Goal: Information Seeking & Learning: Understand process/instructions

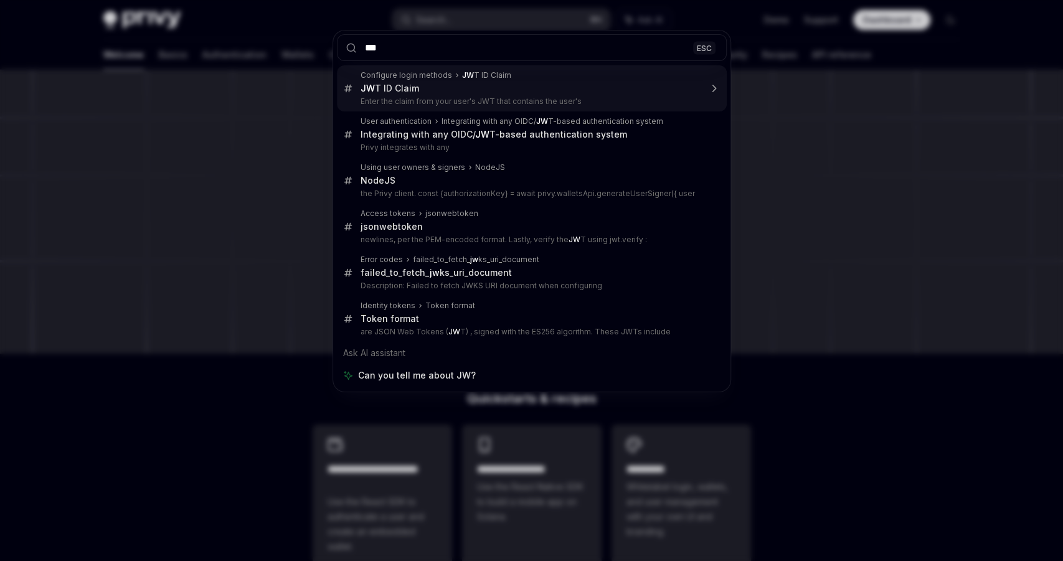
type input "****"
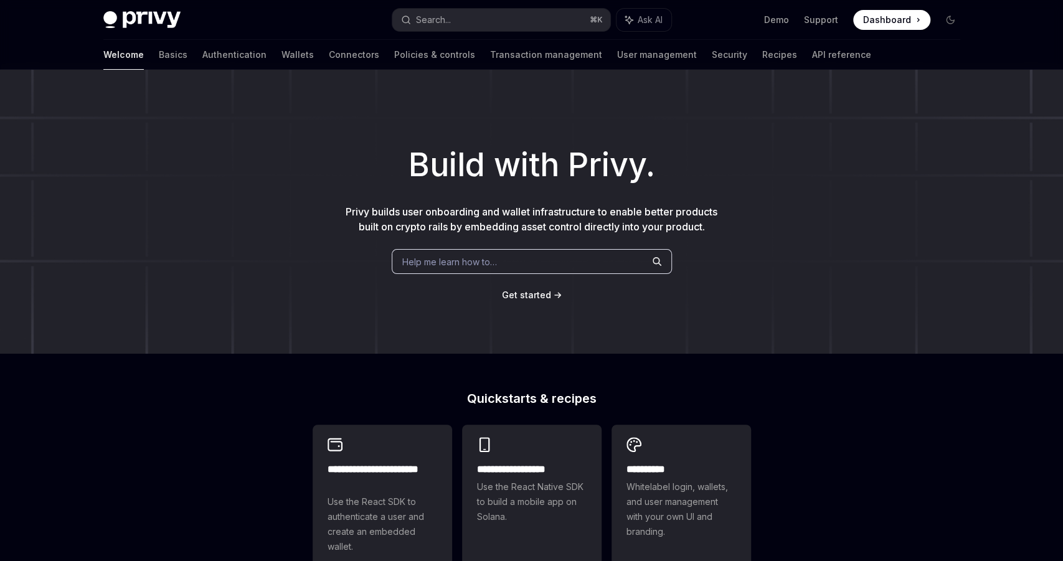
type textarea "*"
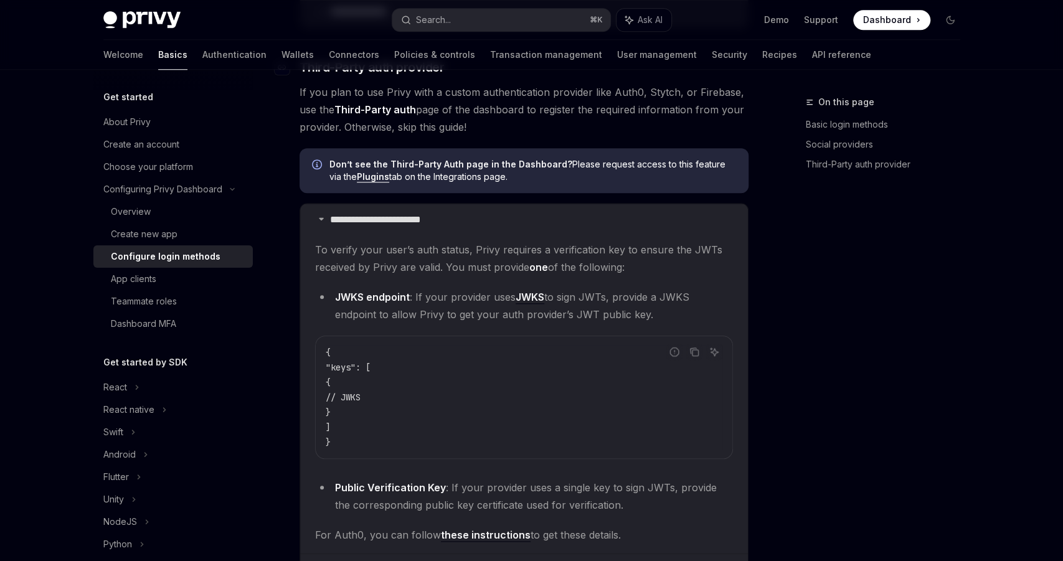
scroll to position [700, 0]
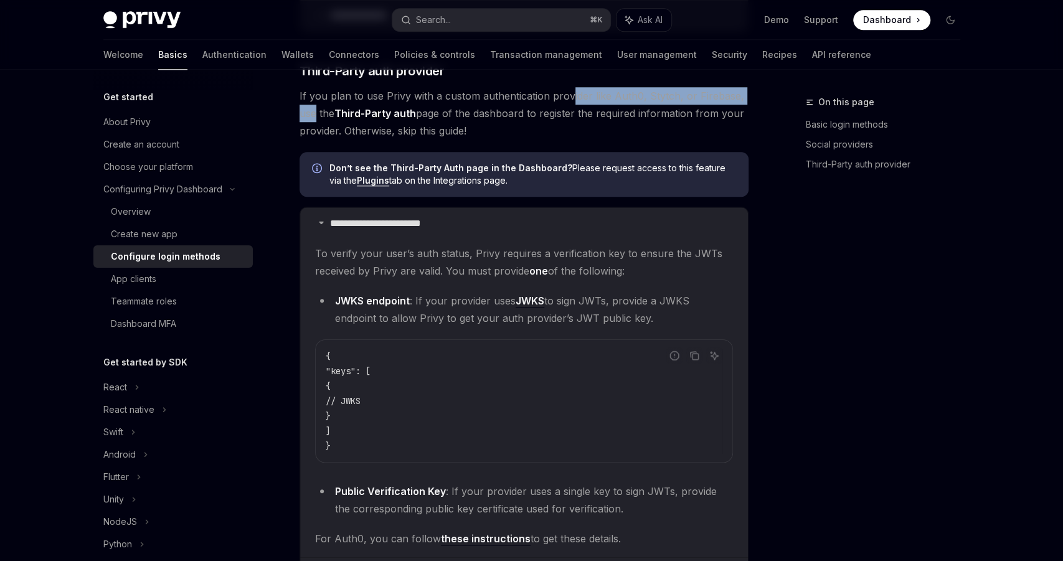
drag, startPoint x: 314, startPoint y: 103, endPoint x: 567, endPoint y: 102, distance: 252.9
click at [567, 102] on span "If you plan to use Privy with a custom authentication provider like Auth0, Styt…" at bounding box center [524, 113] width 449 height 52
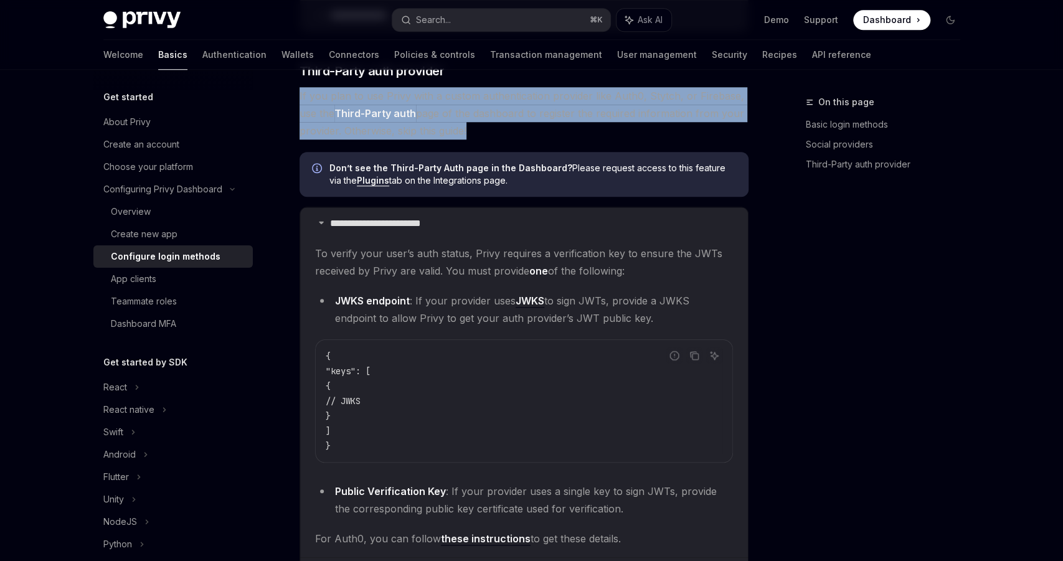
click at [567, 102] on span "If you plan to use Privy with a custom authentication provider like Auth0, Styt…" at bounding box center [524, 113] width 449 height 52
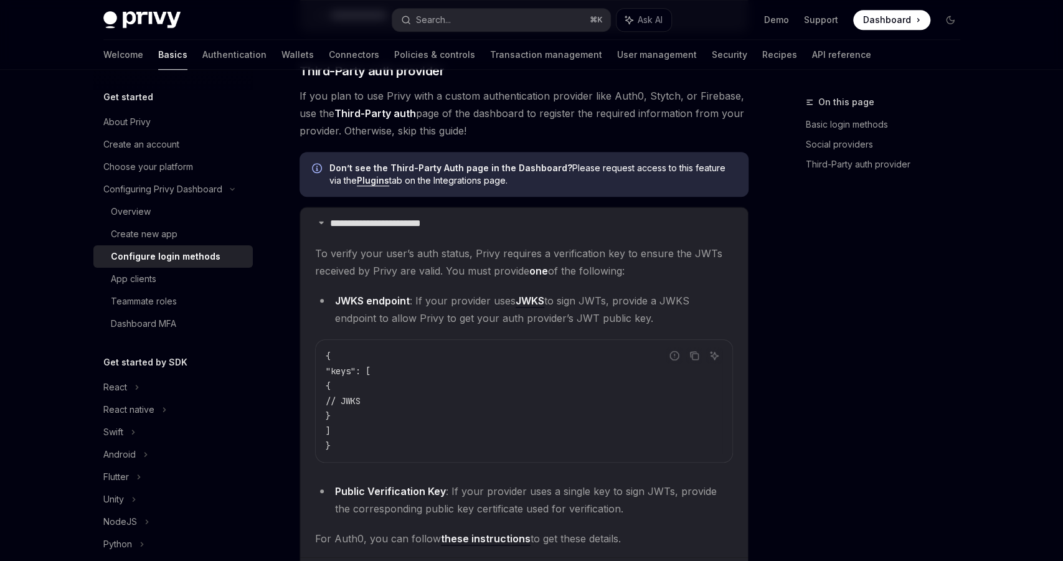
click at [563, 110] on span "If you plan to use Privy with a custom authentication provider like Auth0, Styt…" at bounding box center [524, 113] width 449 height 52
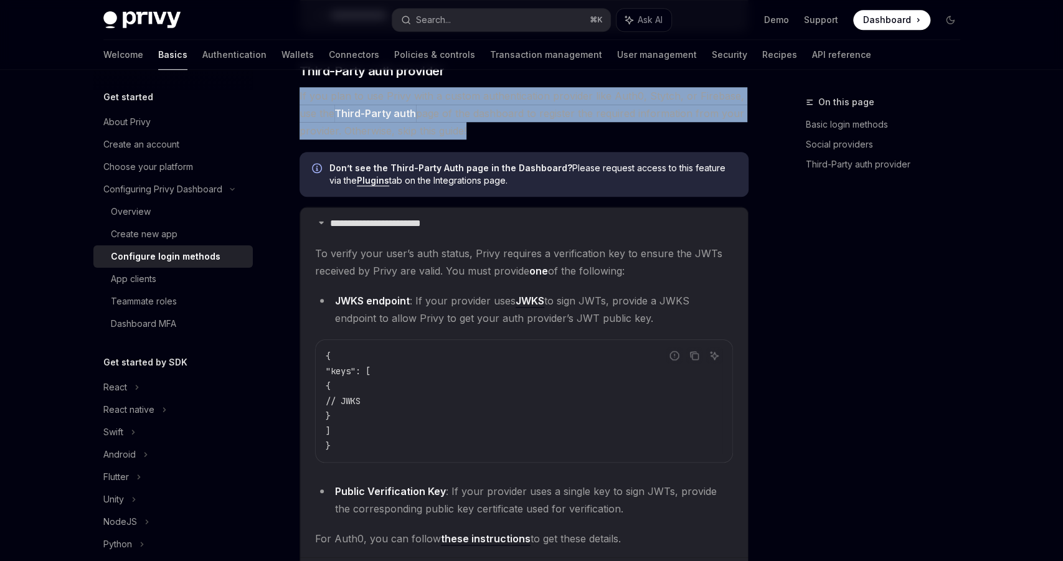
click at [563, 110] on span "If you plan to use Privy with a custom authentication provider like Auth0, Styt…" at bounding box center [524, 113] width 449 height 52
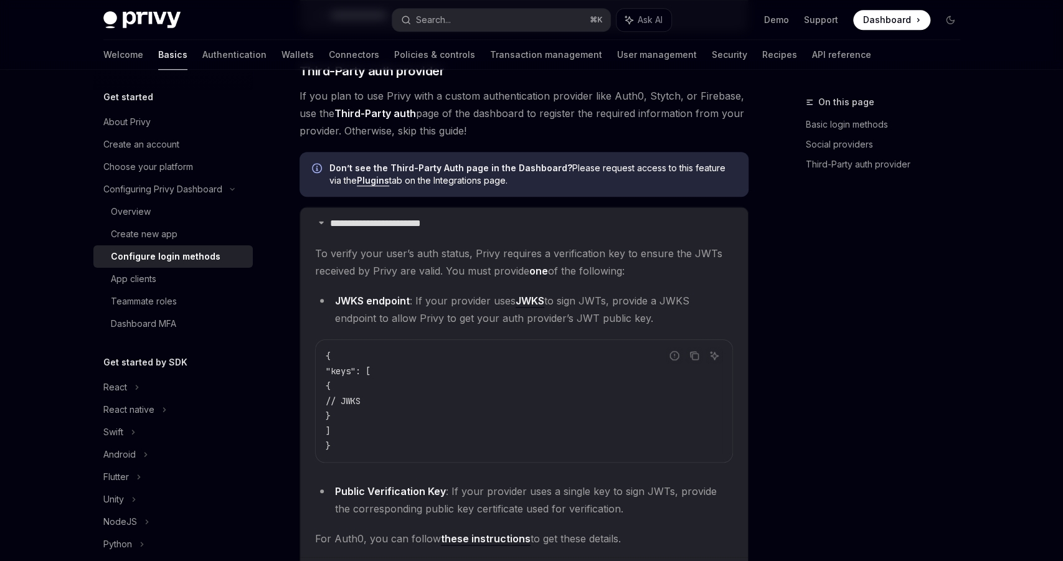
click at [556, 116] on span "If you plan to use Privy with a custom authentication provider like Auth0, Styt…" at bounding box center [524, 113] width 449 height 52
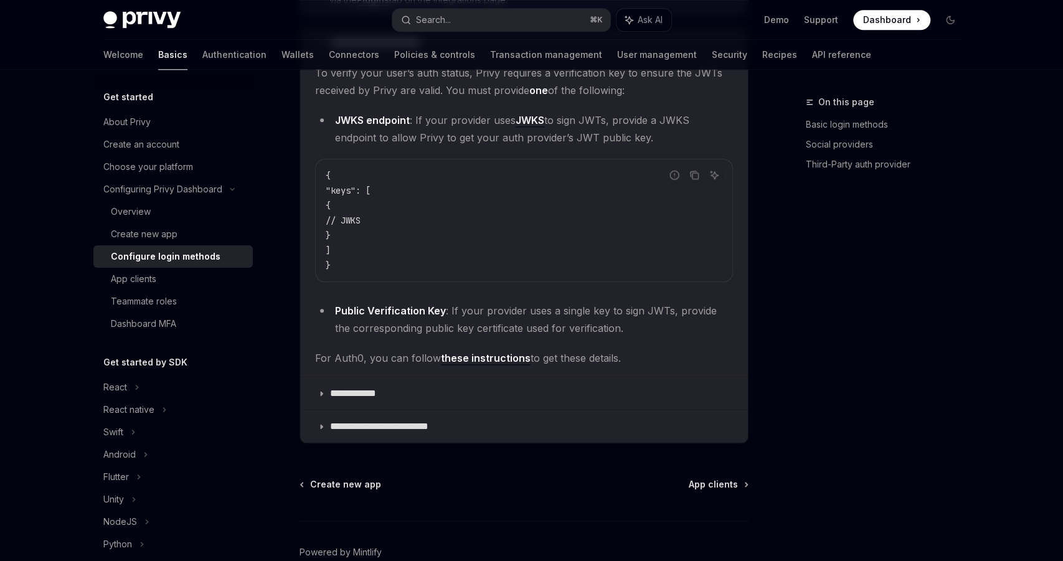
scroll to position [944, 0]
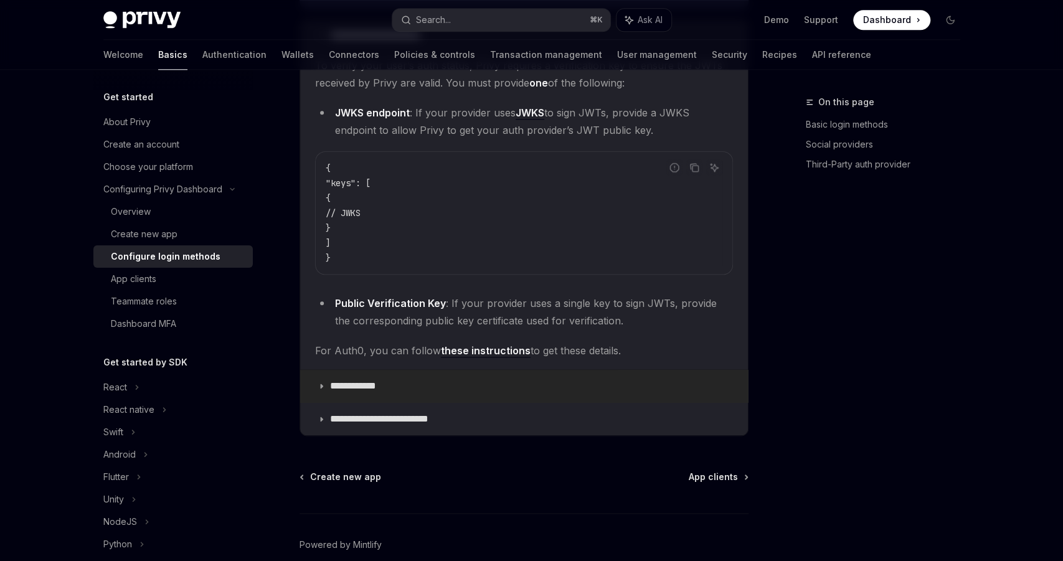
click at [366, 381] on p "**********" at bounding box center [362, 386] width 64 height 12
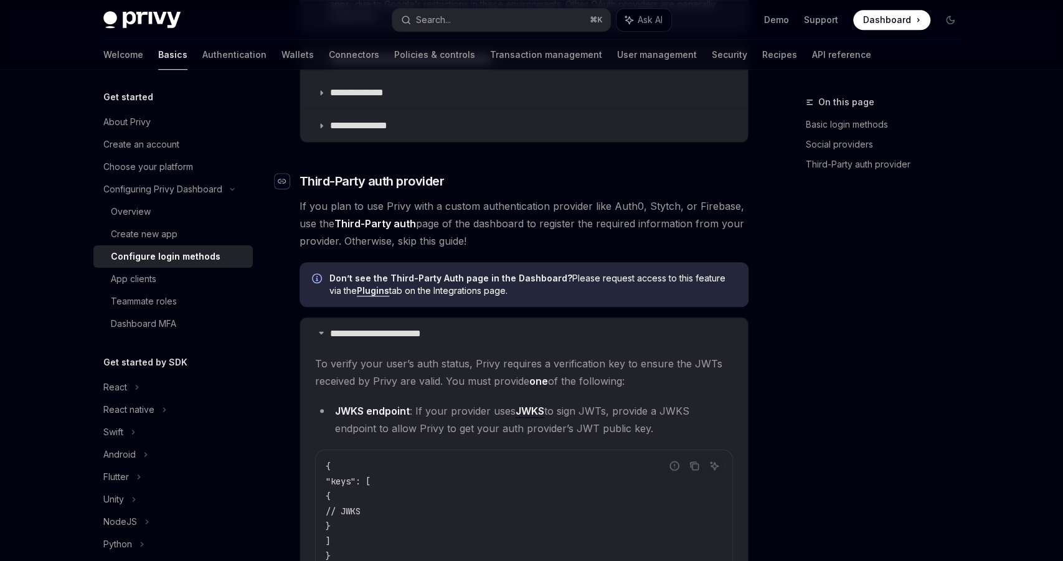
click at [282, 181] on icon "Navigate to header" at bounding box center [282, 181] width 9 height 5
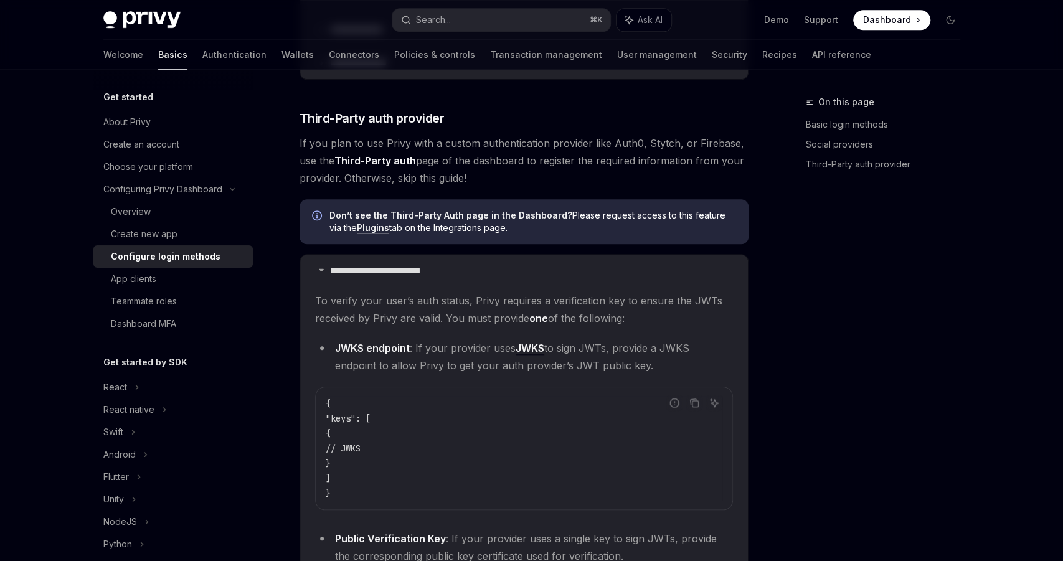
scroll to position [666, 0]
